Goal: Transaction & Acquisition: Download file/media

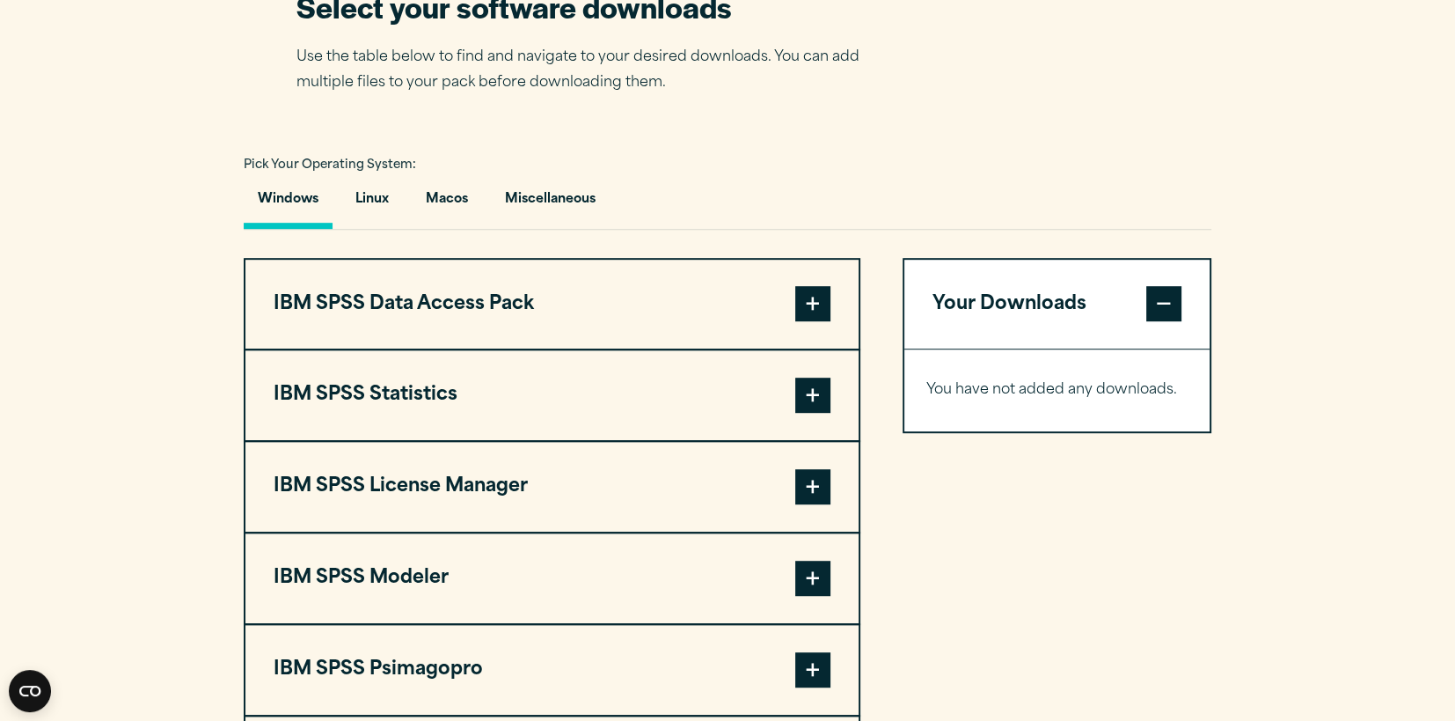
scroll to position [1152, 0]
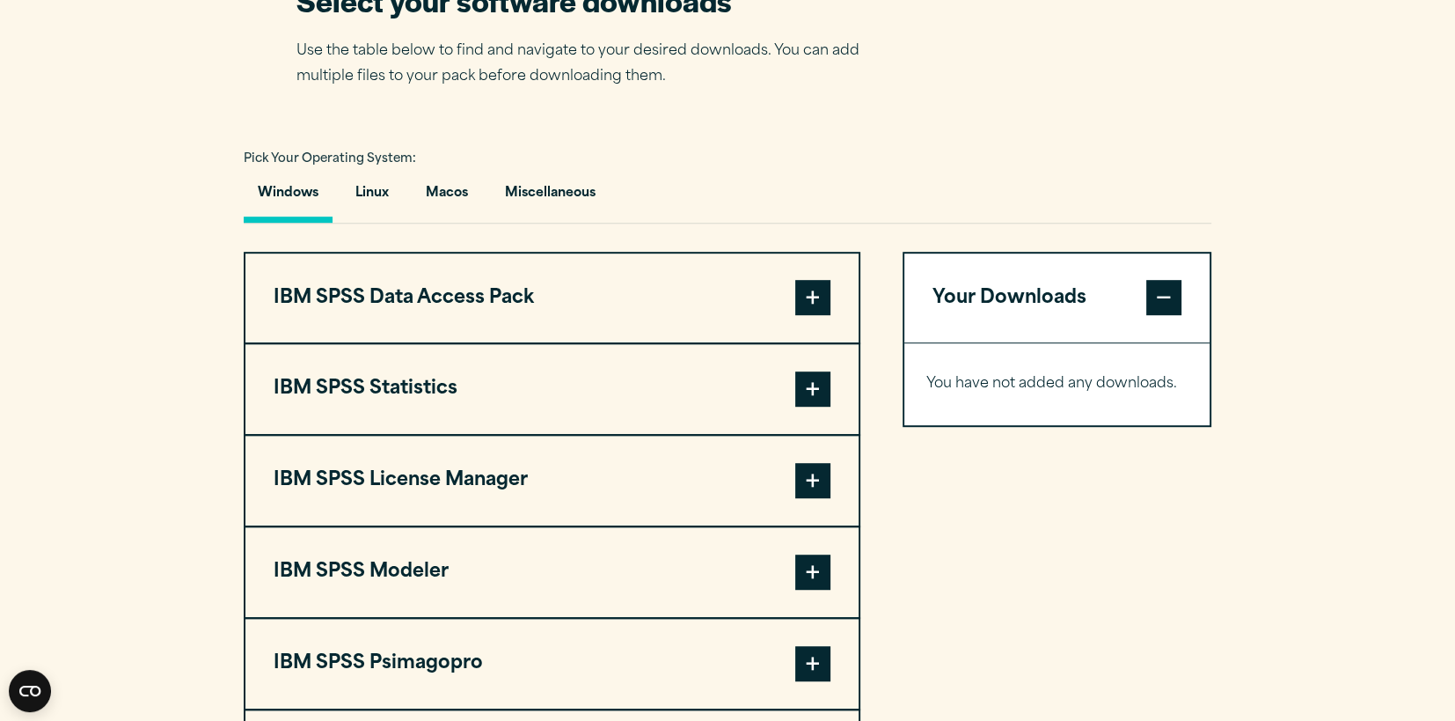
click at [810, 406] on span at bounding box center [812, 388] width 35 height 35
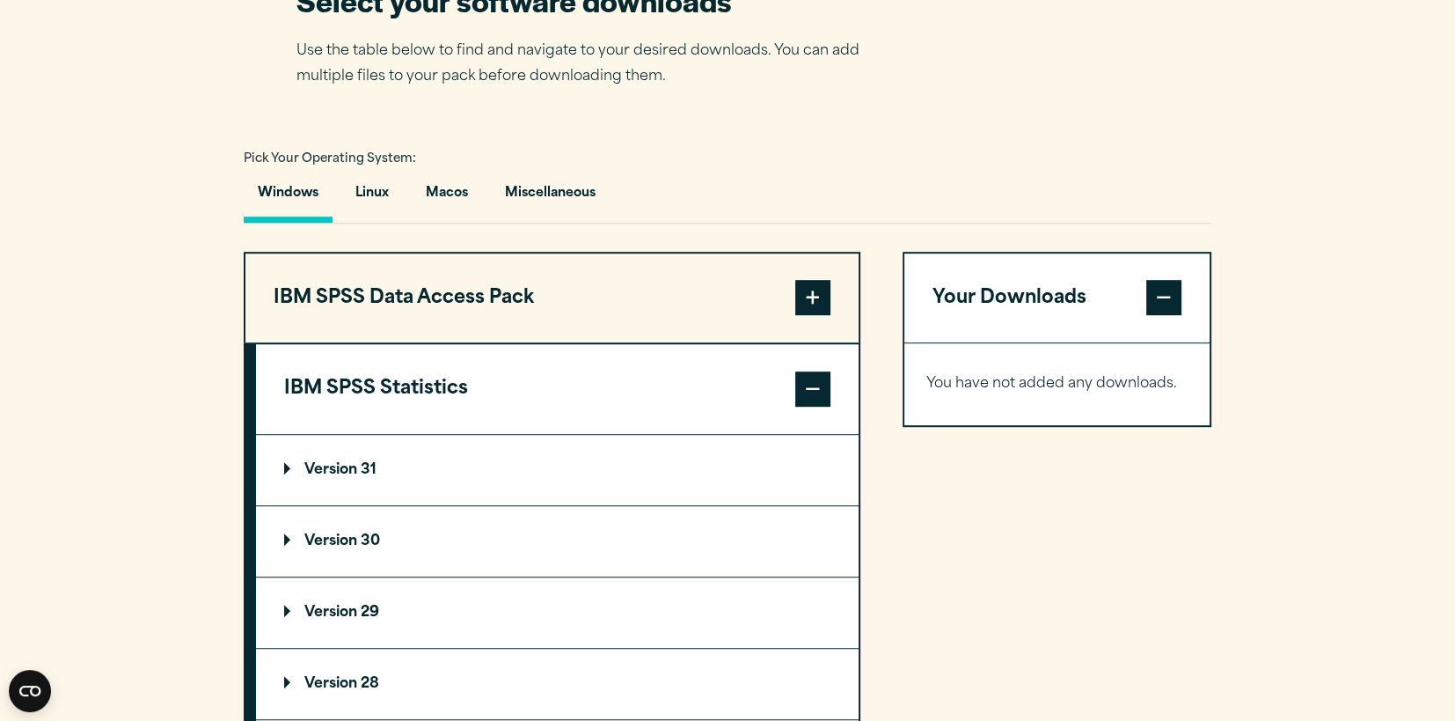
click at [340, 477] on p "Version 31" at bounding box center [330, 470] width 92 height 14
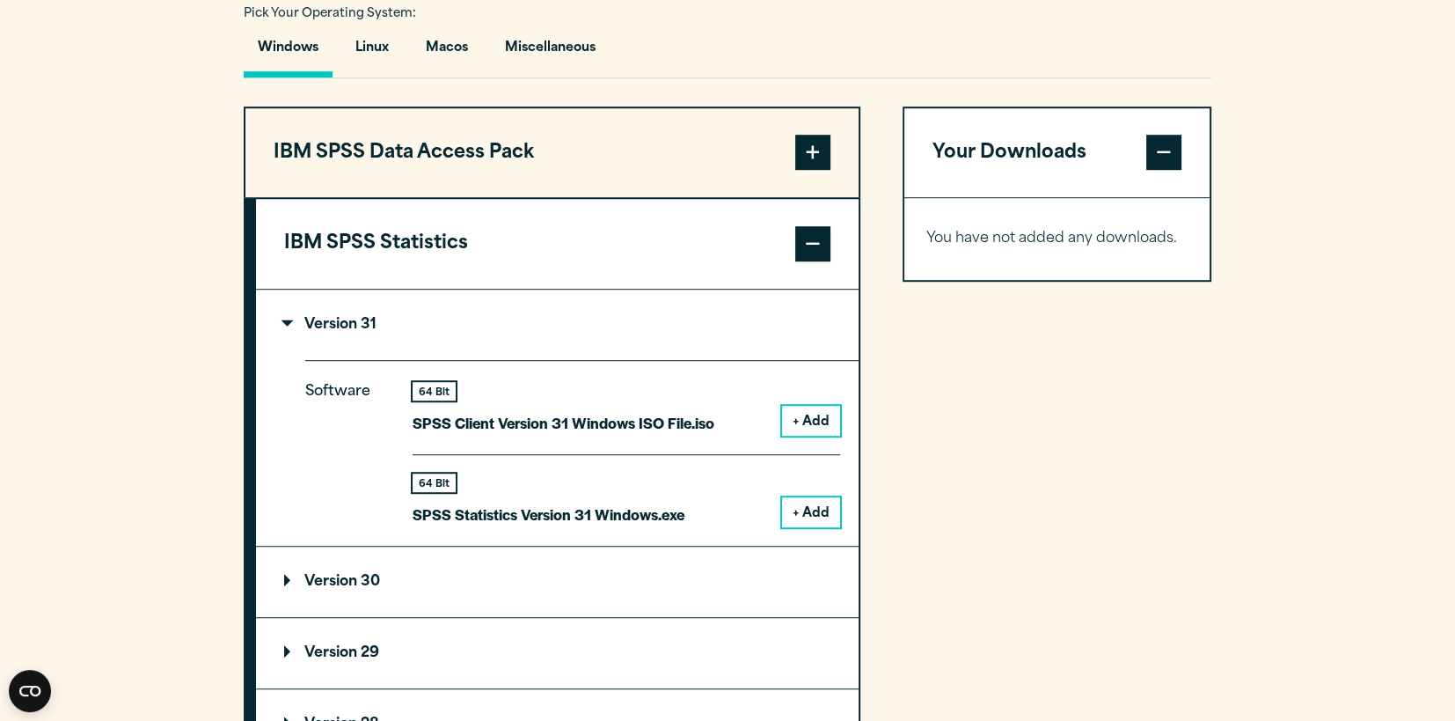
scroll to position [1339, 0]
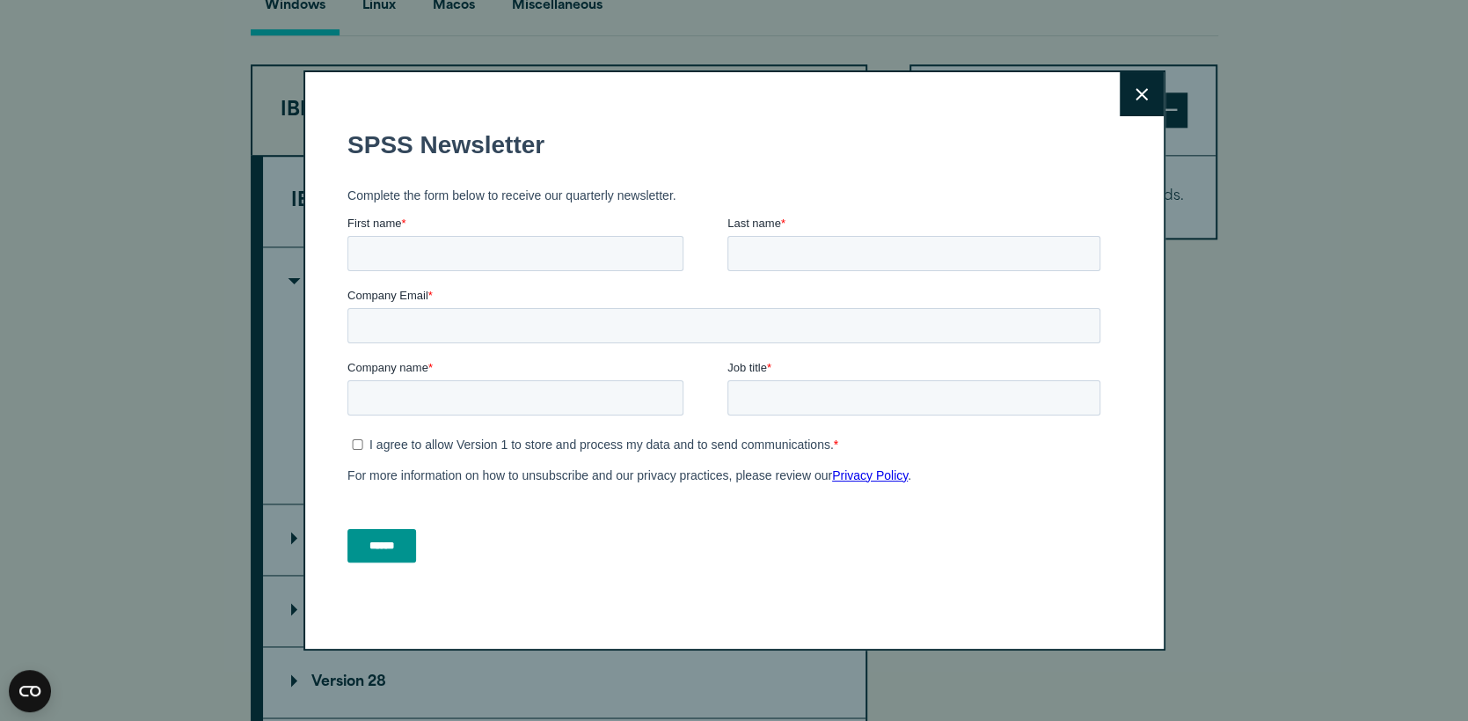
click at [1136, 94] on icon at bounding box center [1142, 94] width 12 height 12
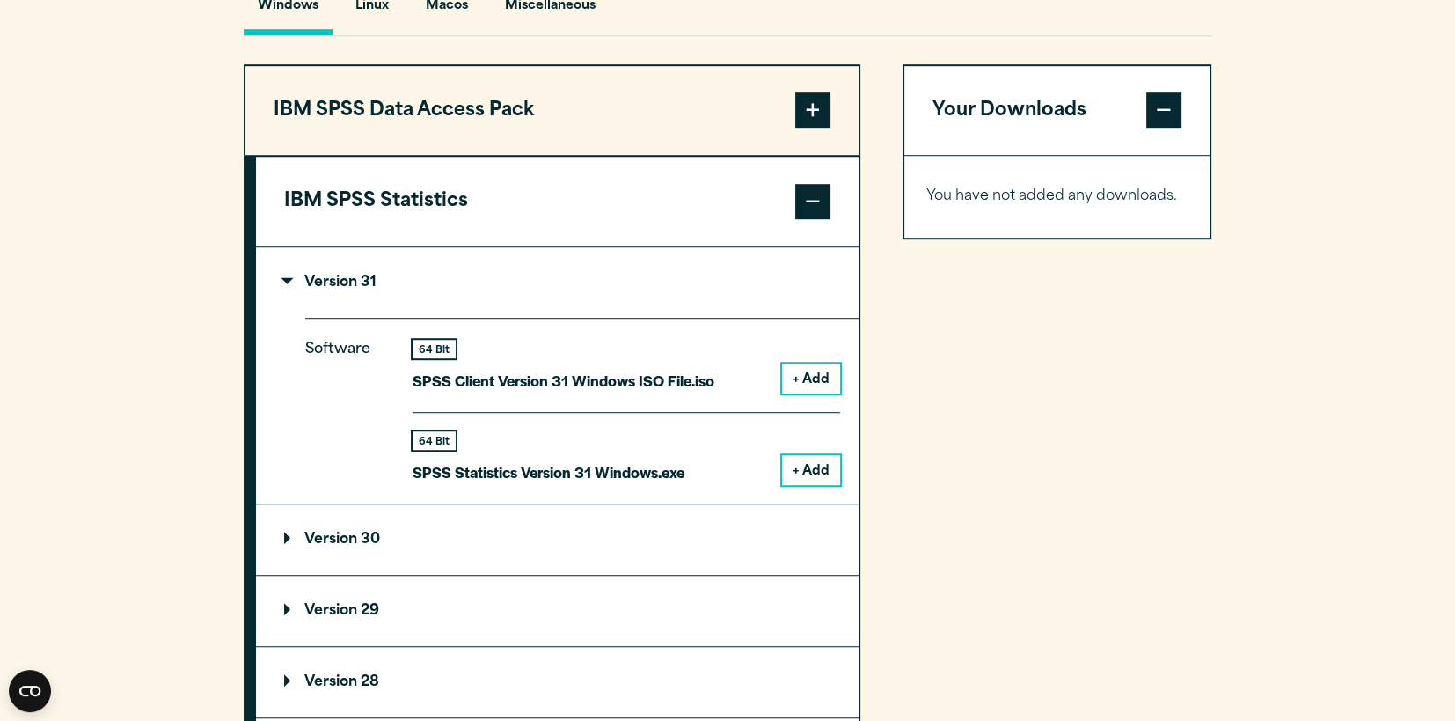
click at [814, 485] on button "+ Add" at bounding box center [811, 470] width 58 height 30
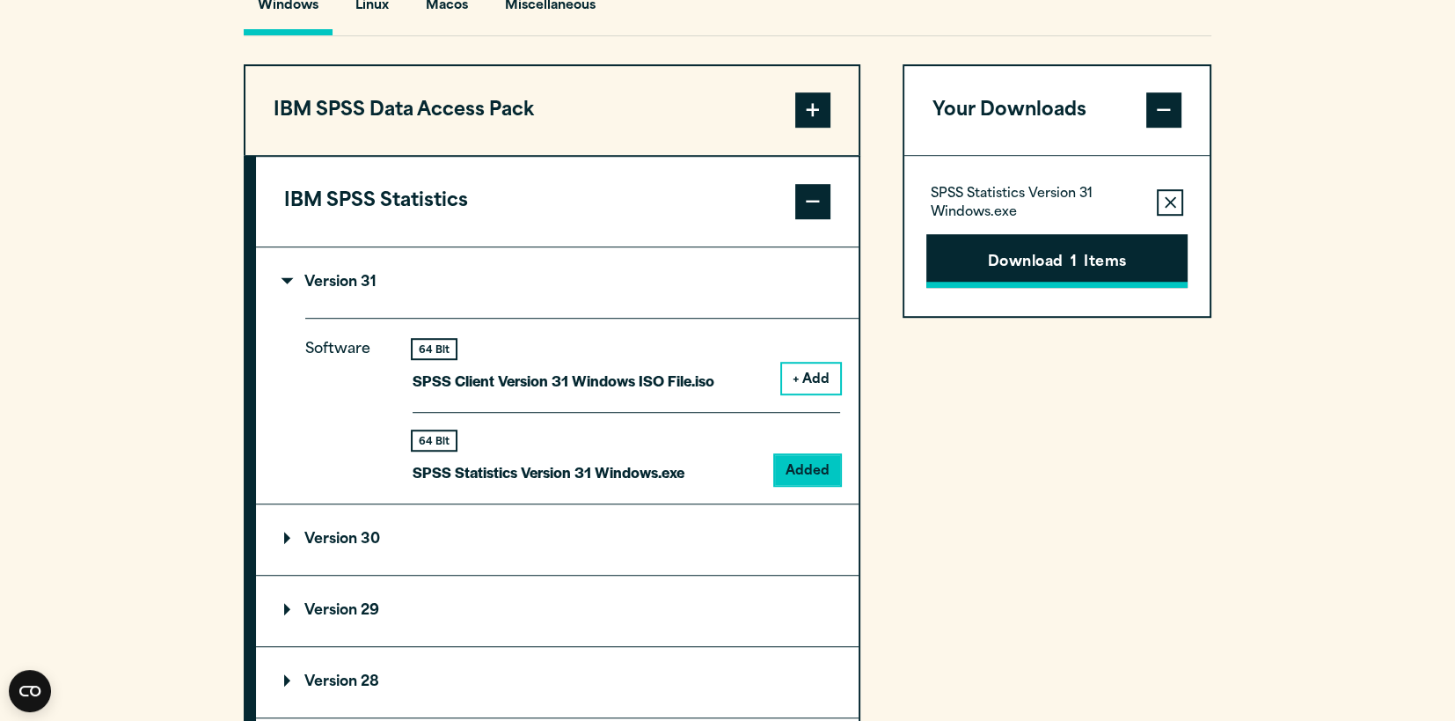
click at [1073, 275] on span "1" at bounding box center [1074, 263] width 6 height 23
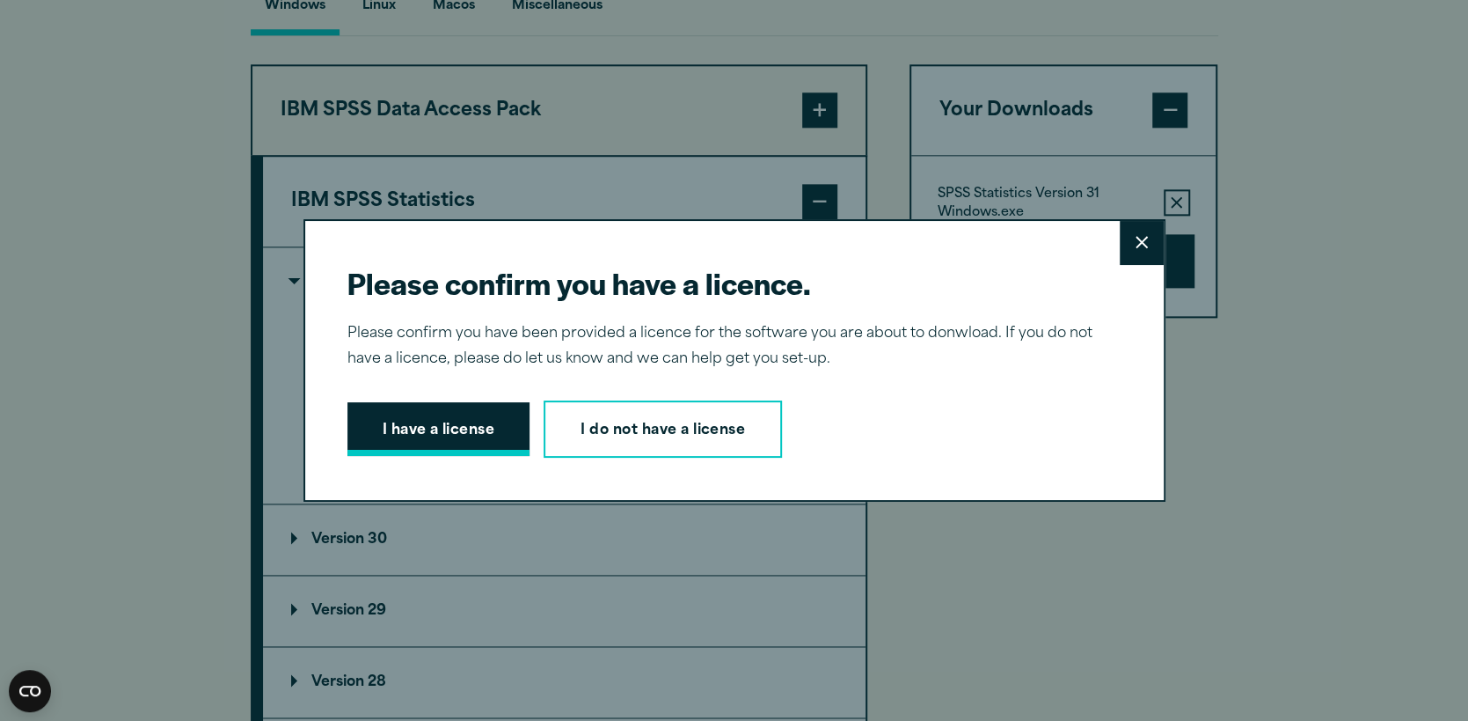
click at [429, 434] on button "I have a license" at bounding box center [439, 429] width 183 height 55
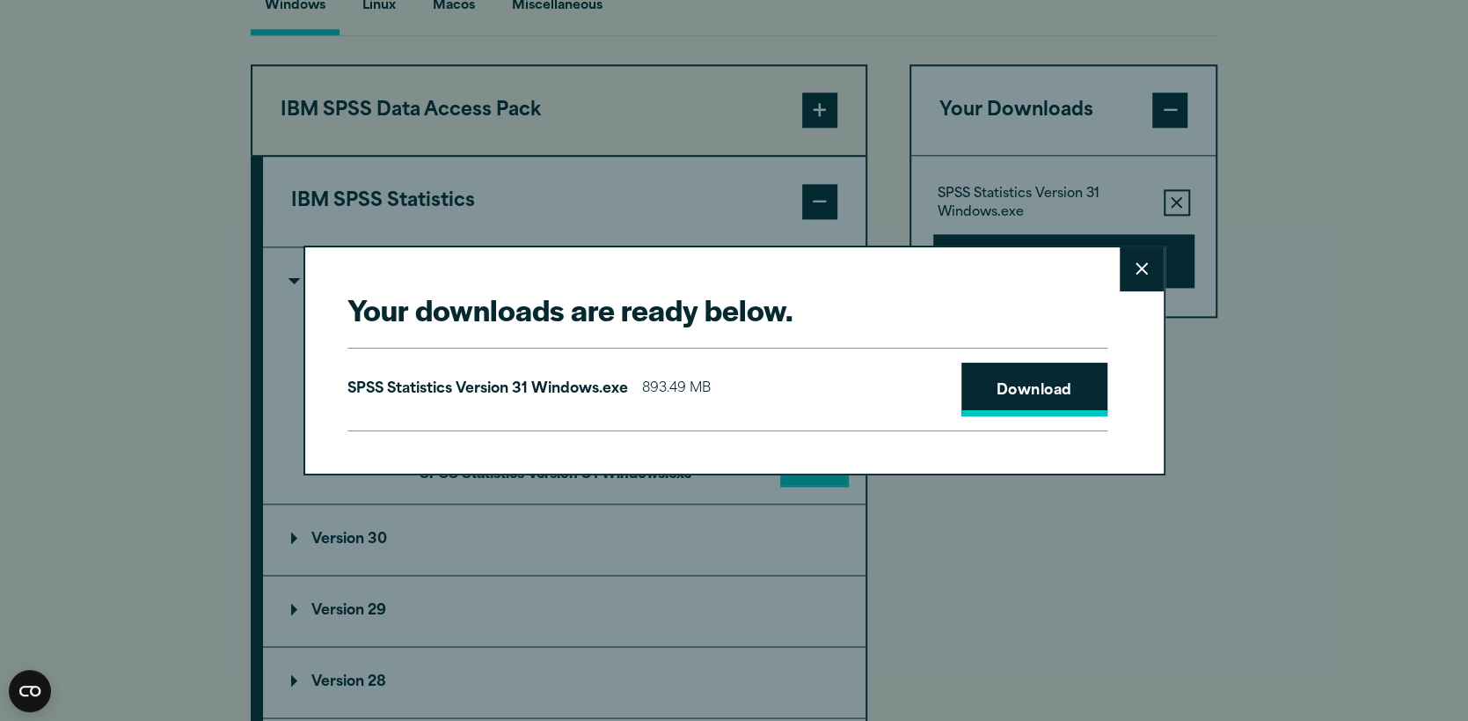
click at [1004, 401] on link "Download" at bounding box center [1035, 389] width 146 height 55
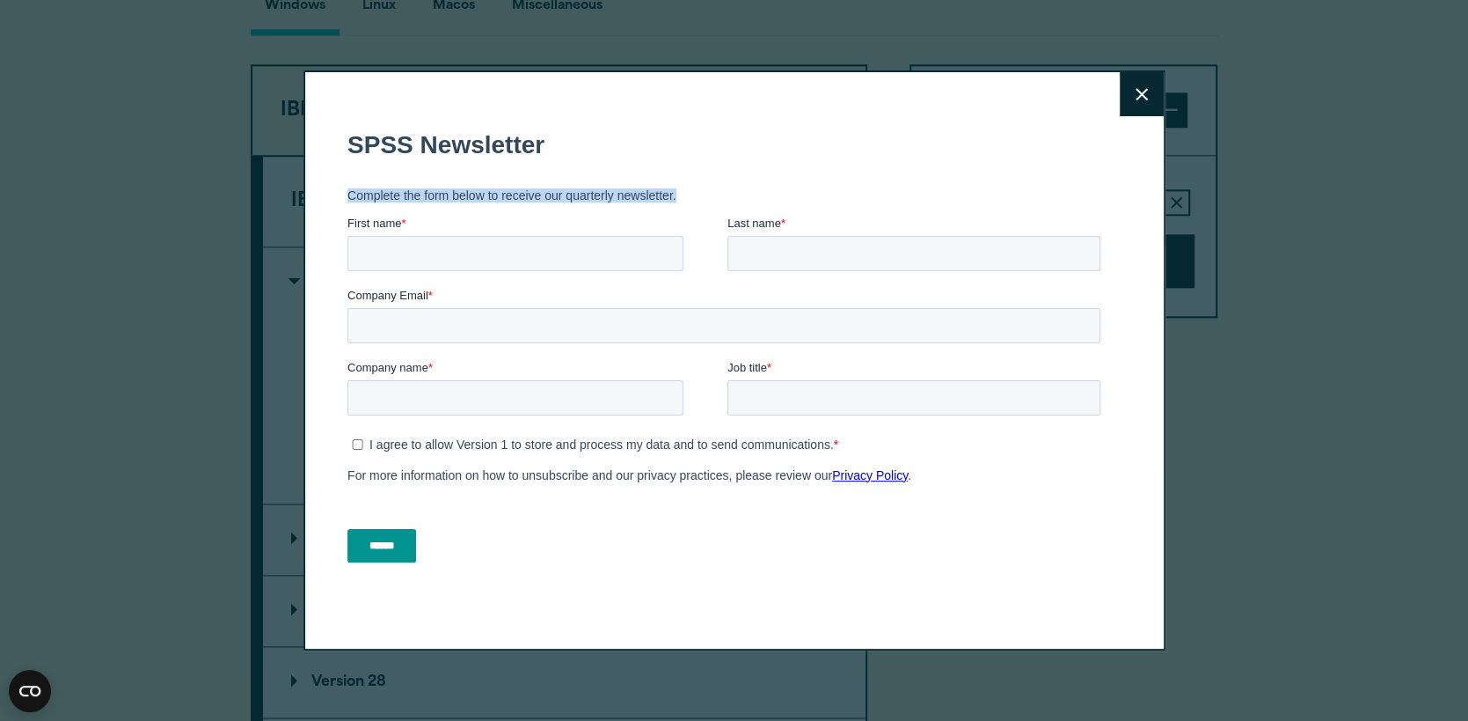
drag, startPoint x: 1024, startPoint y: 205, endPoint x: 834, endPoint y: 161, distance: 195.1
click at [834, 161] on form "SPSS Newsletter Complete the form below to receive our quarterly newsletter. Fi…" at bounding box center [727, 345] width 760 height 463
click at [1125, 98] on button "Close" at bounding box center [1142, 94] width 44 height 44
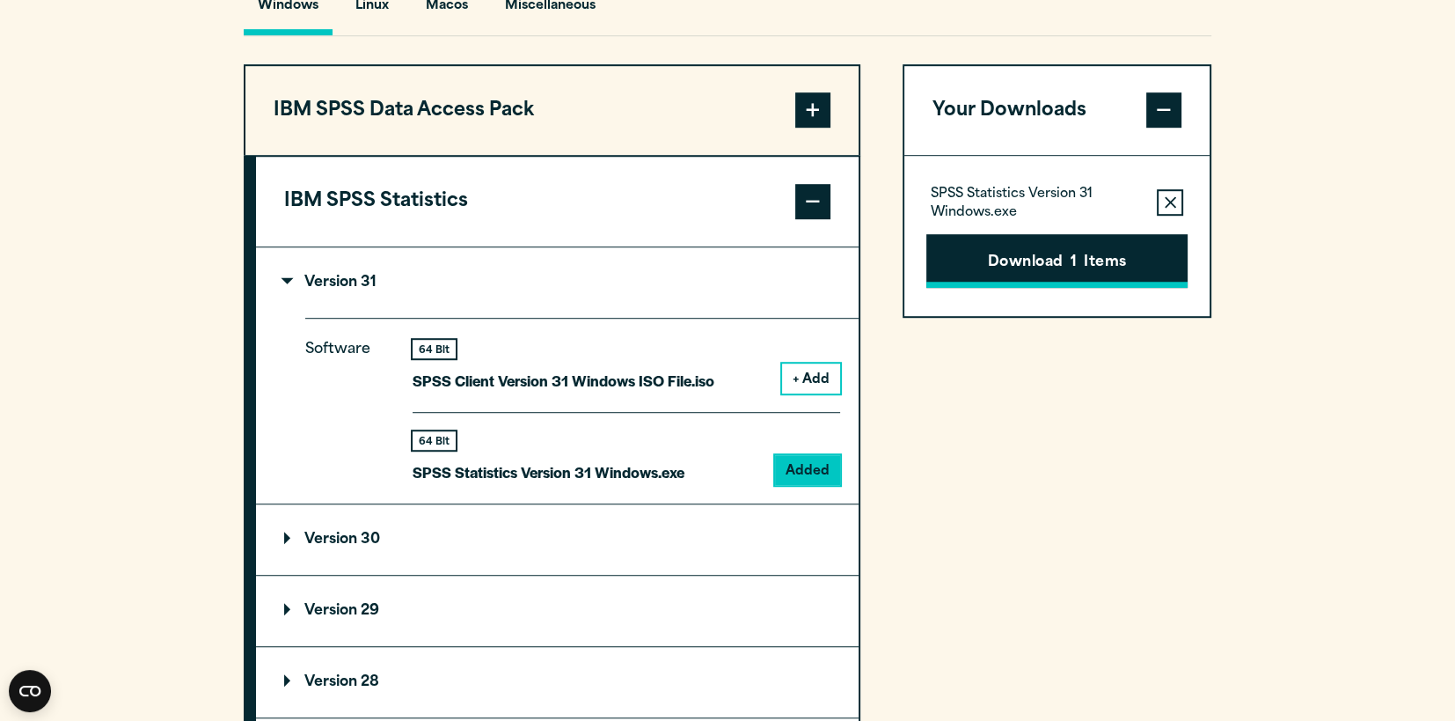
click at [1057, 289] on button "Download 1 Items" at bounding box center [1056, 261] width 261 height 55
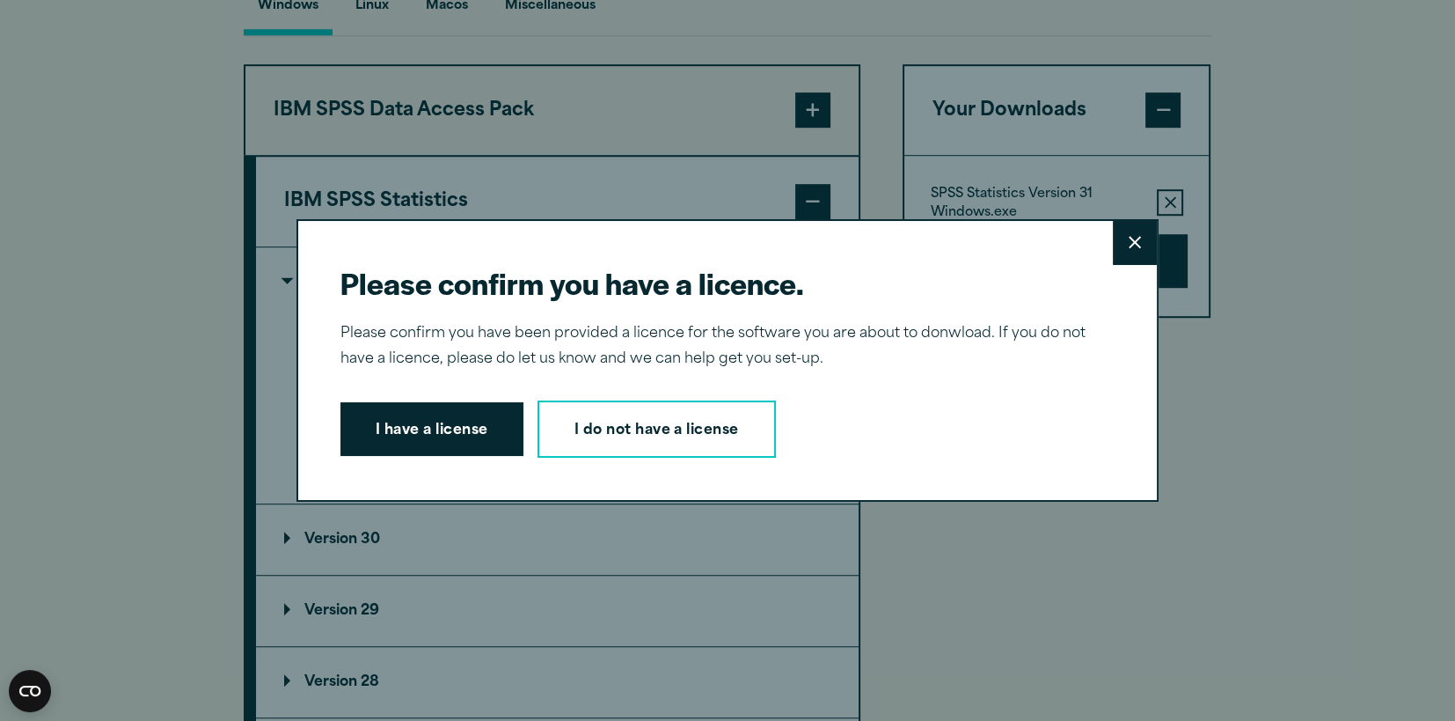
drag, startPoint x: 946, startPoint y: 567, endPoint x: 950, endPoint y: 580, distance: 13.1
click at [947, 570] on div "Please confirm you have a licence. Close Please confirm you have been provided …" at bounding box center [727, 360] width 1455 height 721
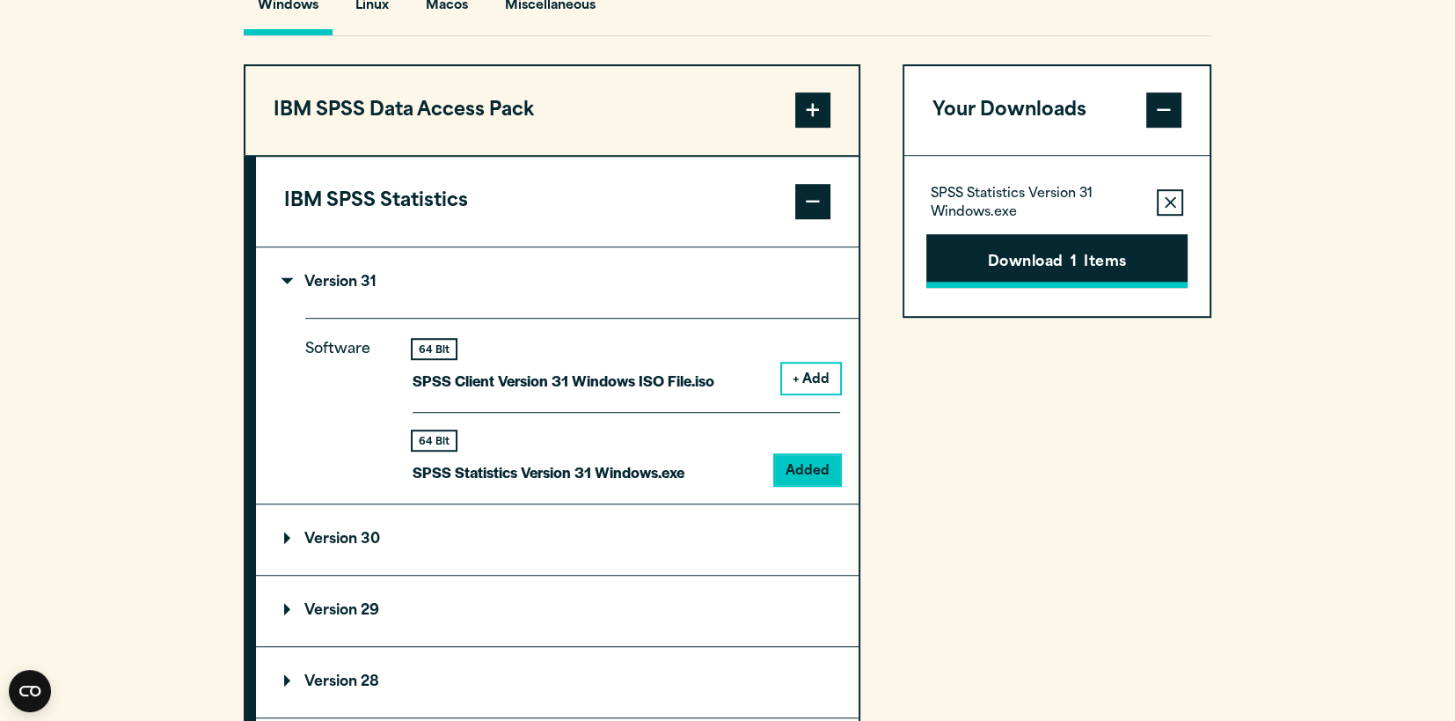
click at [1068, 289] on button "Download 1 Items" at bounding box center [1056, 261] width 261 height 55
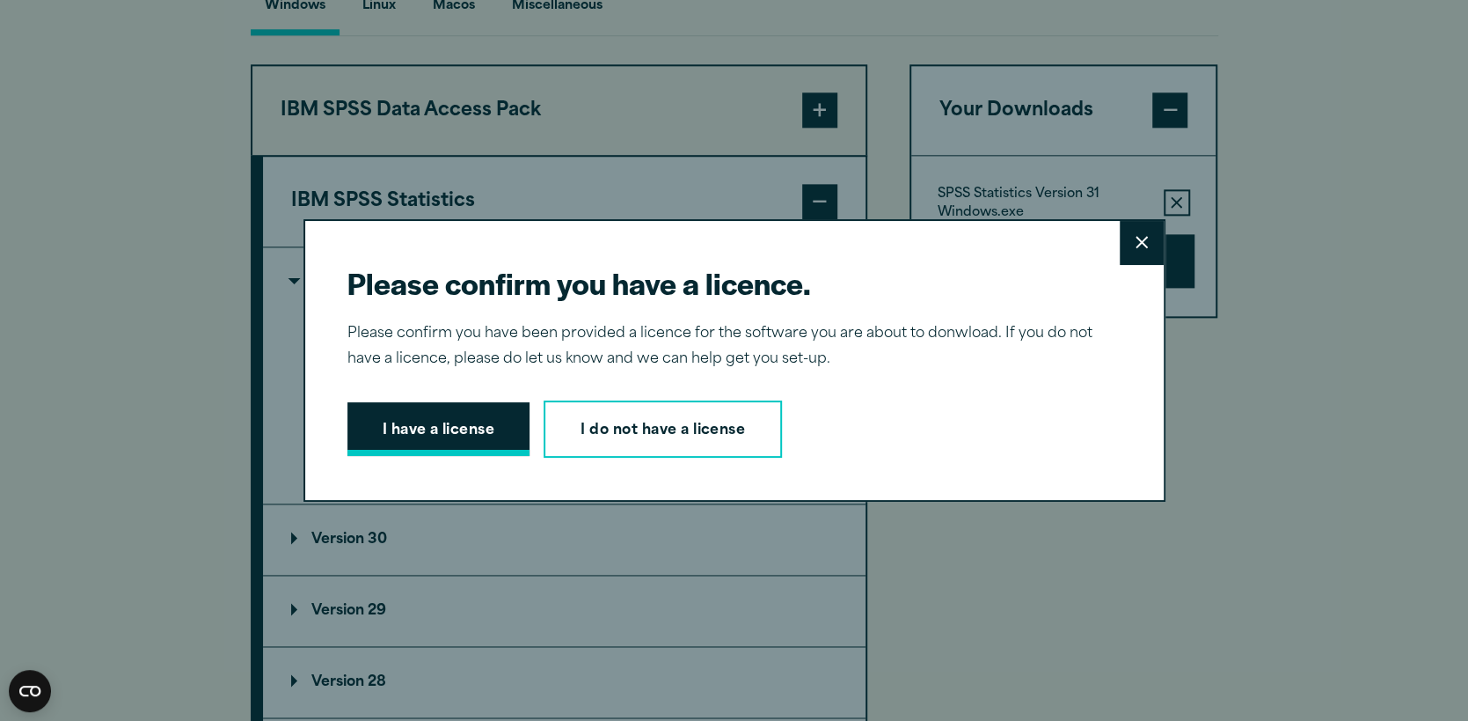
click at [458, 441] on button "I have a license" at bounding box center [439, 429] width 183 height 55
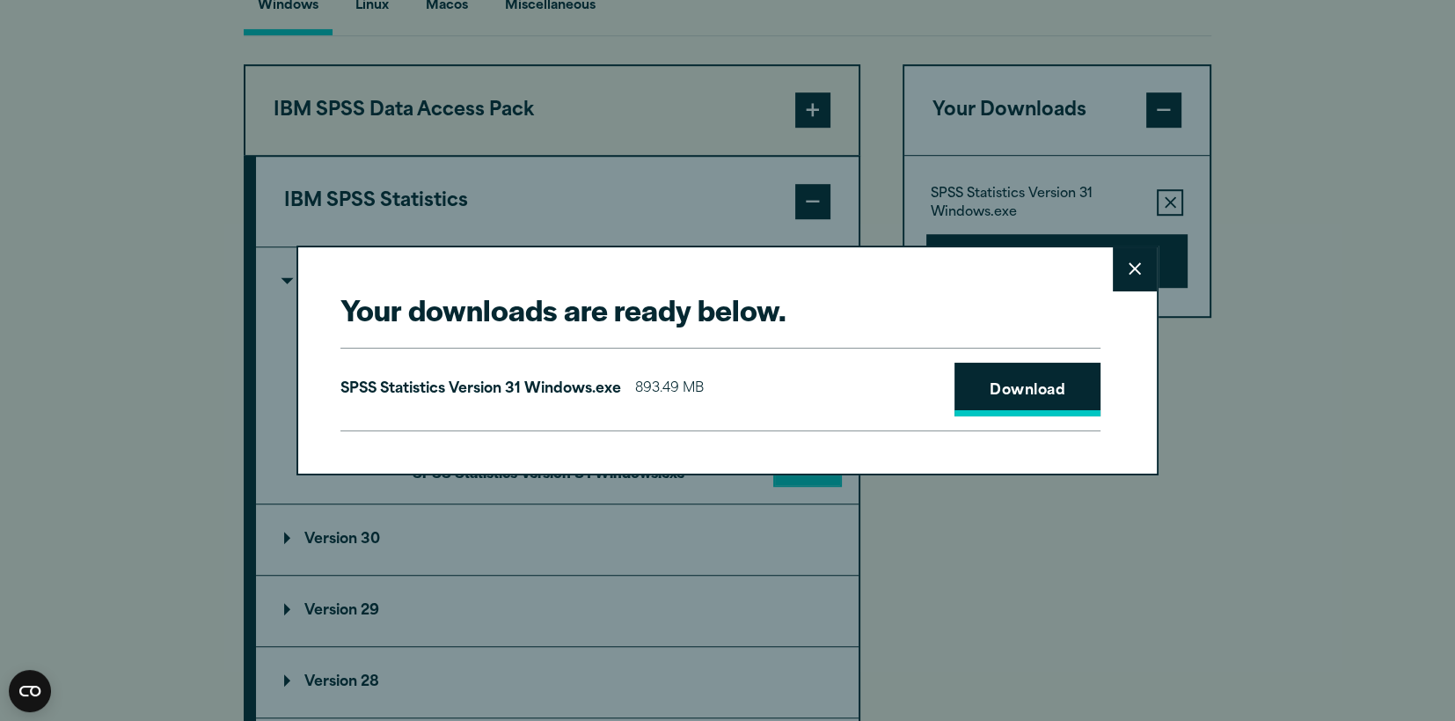
click at [1043, 392] on link "Download" at bounding box center [1028, 389] width 146 height 55
click at [1138, 262] on icon at bounding box center [1135, 268] width 12 height 13
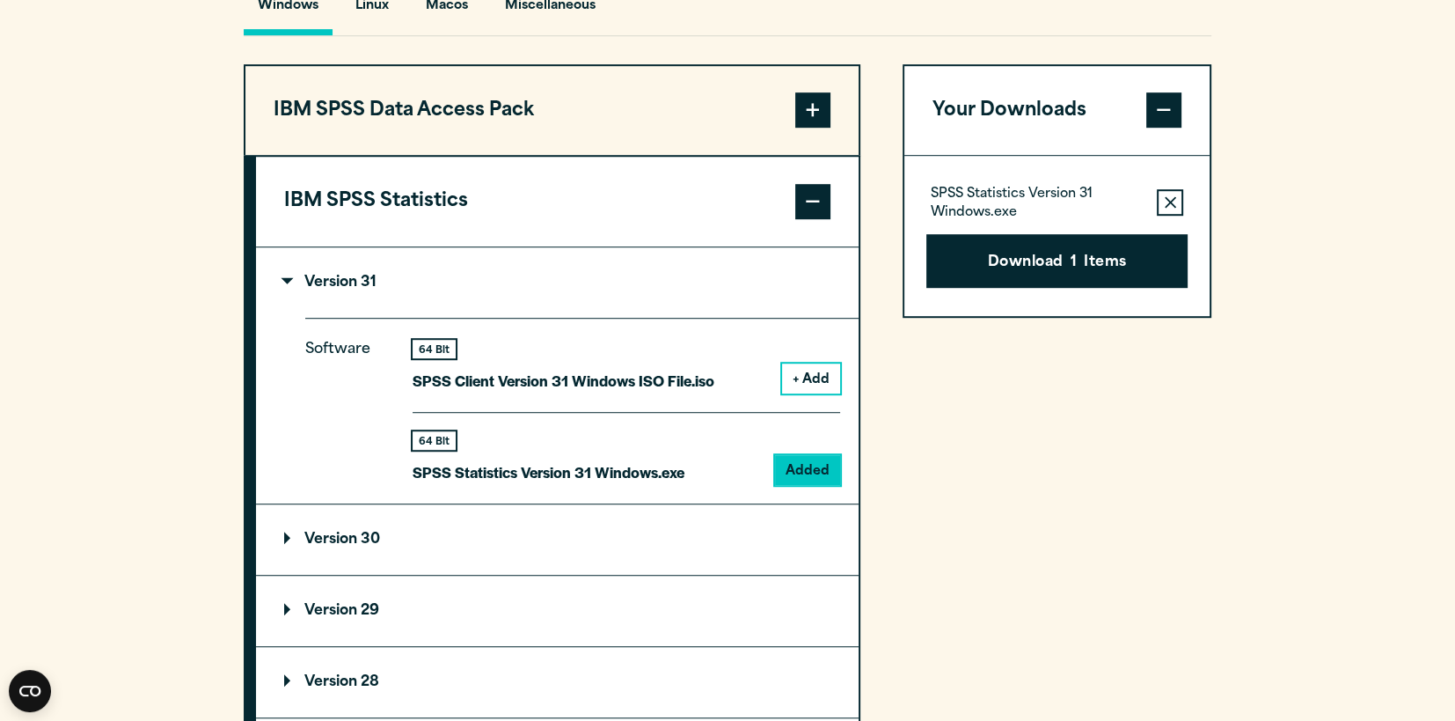
click at [1160, 128] on span at bounding box center [1163, 109] width 35 height 35
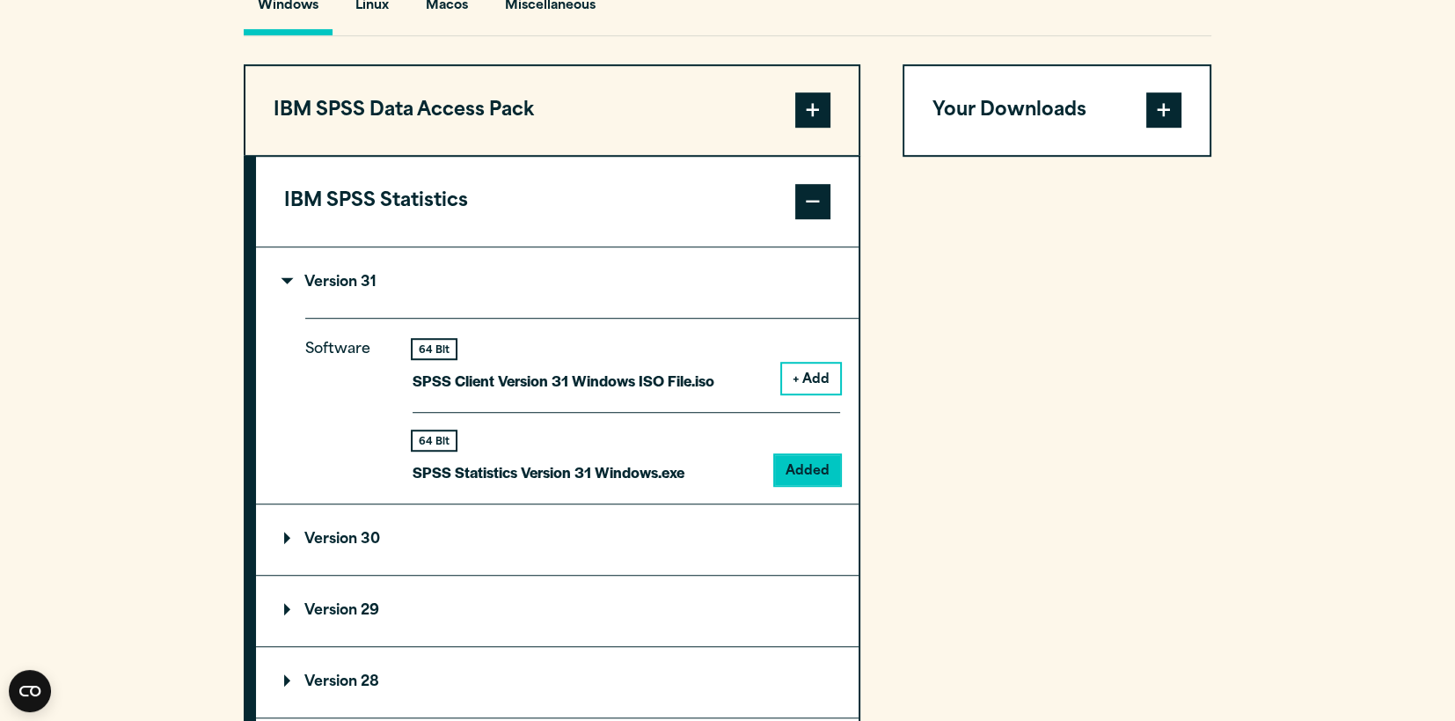
click at [1160, 128] on span at bounding box center [1163, 109] width 35 height 35
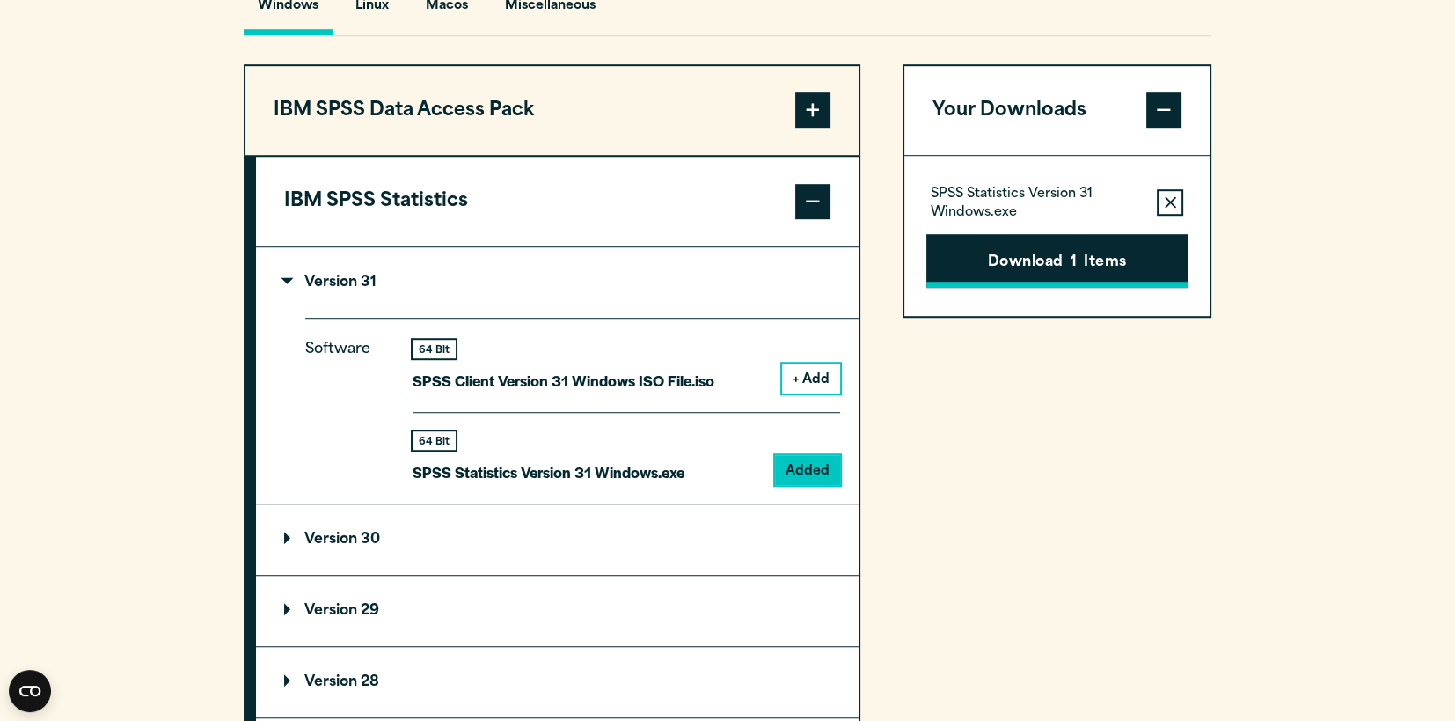
click at [1054, 289] on button "Download 1 Items" at bounding box center [1056, 261] width 261 height 55
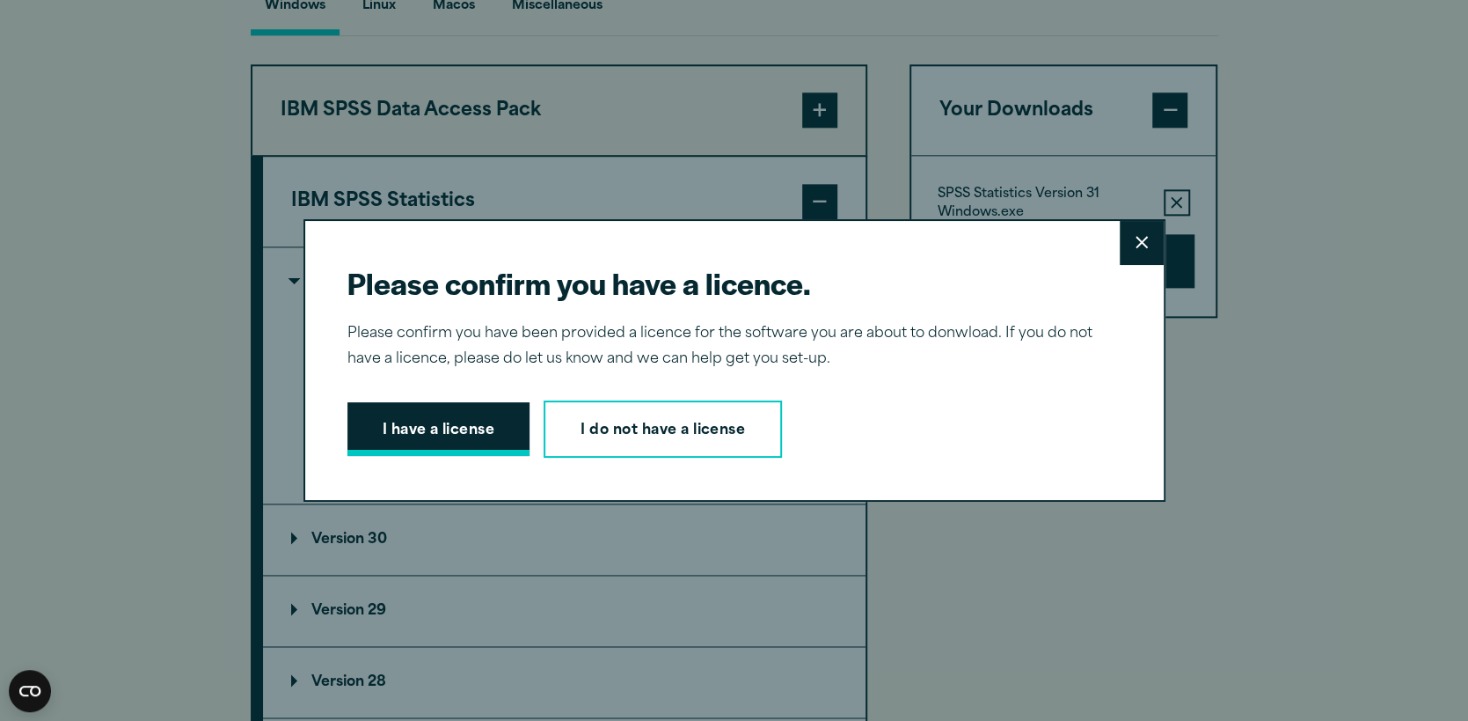
click at [465, 423] on button "I have a license" at bounding box center [439, 429] width 183 height 55
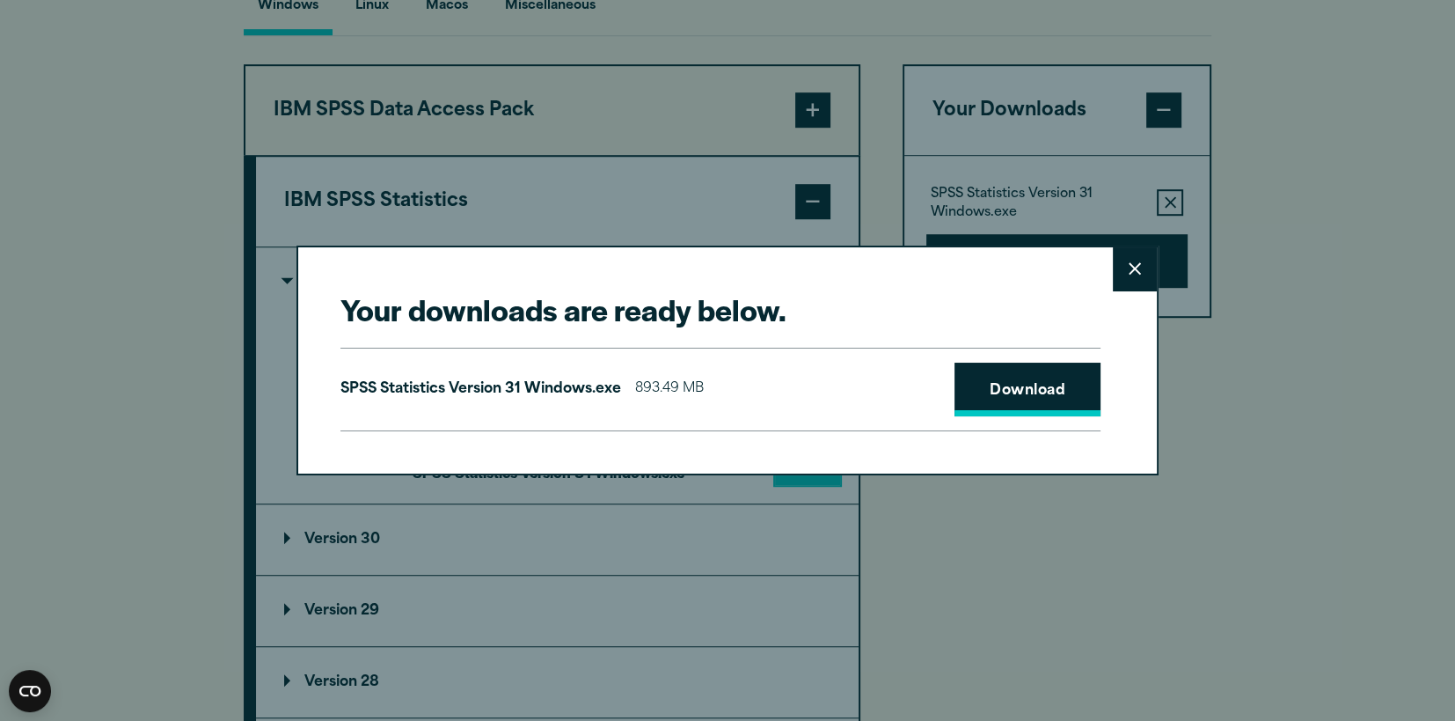
click at [1040, 393] on link "Download" at bounding box center [1028, 389] width 146 height 55
click at [1131, 260] on button "Close" at bounding box center [1135, 269] width 44 height 44
